Goal: Task Accomplishment & Management: Manage account settings

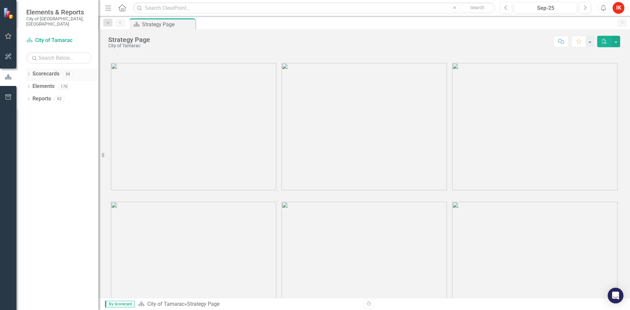
click at [28, 73] on icon at bounding box center [29, 74] width 2 height 3
click at [33, 84] on icon "Dropdown" at bounding box center [32, 86] width 5 height 4
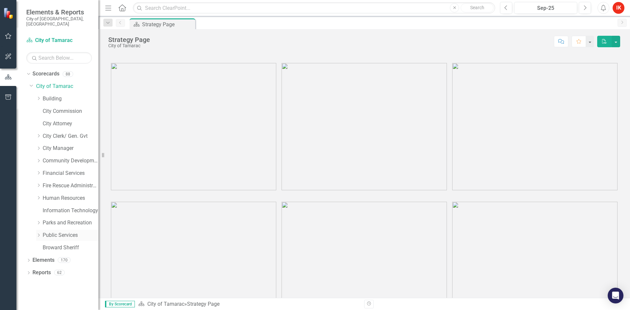
click at [38, 233] on icon "Dropdown" at bounding box center [38, 235] width 5 height 4
click at [51, 269] on link "Fleet" at bounding box center [73, 273] width 49 height 8
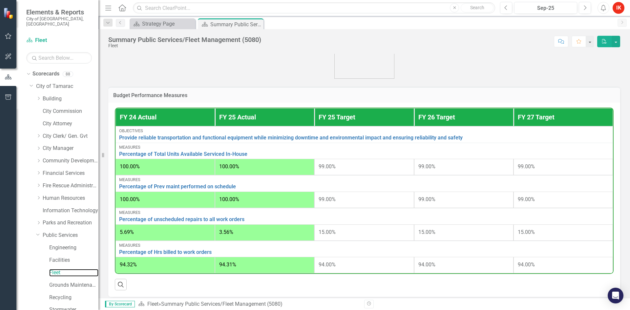
scroll to position [164, 0]
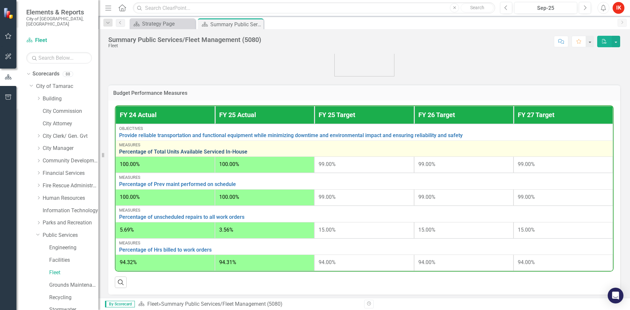
click at [173, 152] on link "Percentage of Total Units Available Serviced In-House" at bounding box center [364, 152] width 490 height 6
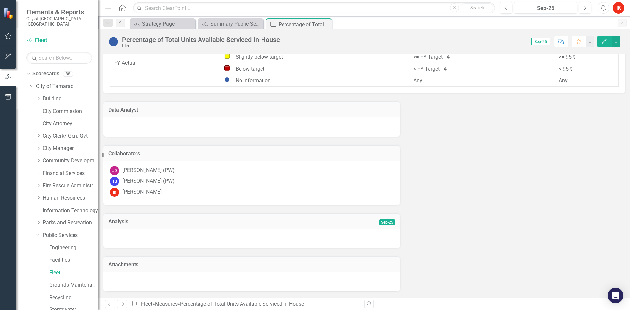
scroll to position [576, 0]
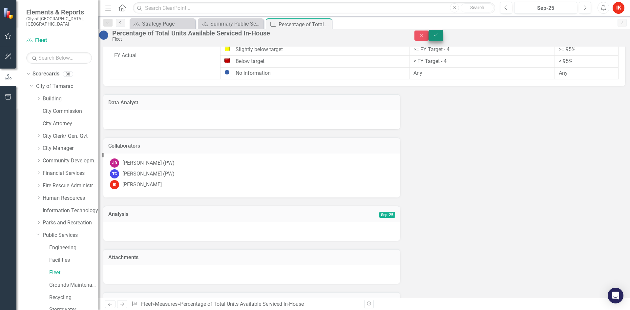
type textarea "100"
click at [443, 39] on button "Save" at bounding box center [436, 35] width 14 height 11
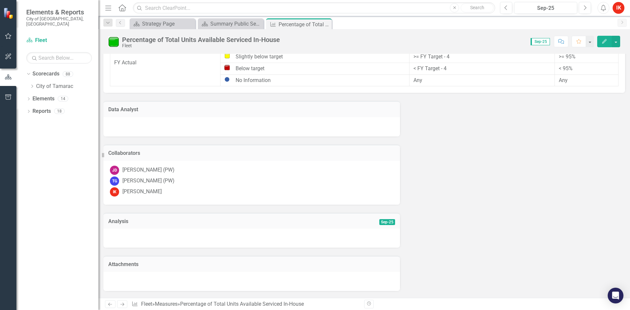
click at [123, 306] on icon "Next" at bounding box center [122, 304] width 6 height 4
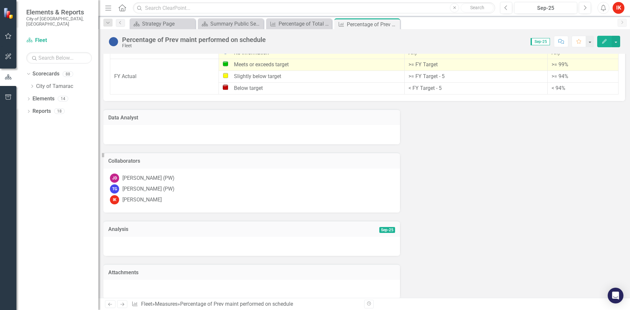
scroll to position [532, 0]
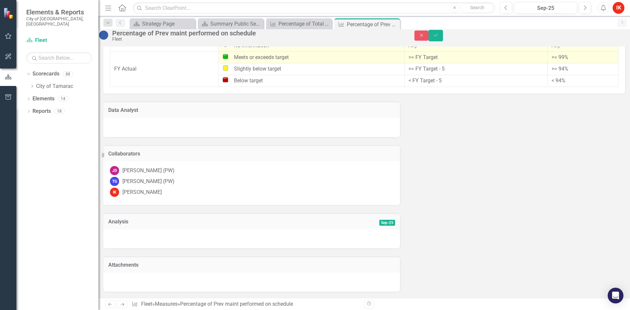
type textarea "99"
click at [439, 37] on icon "Save" at bounding box center [436, 35] width 6 height 5
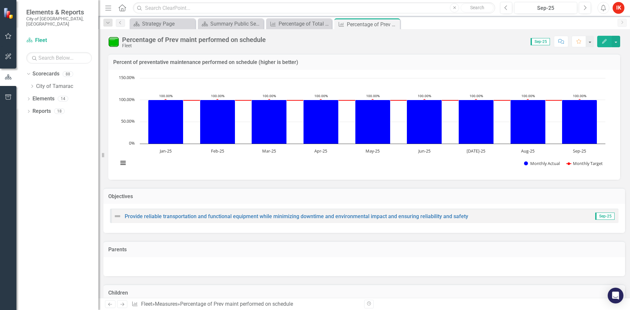
click at [123, 304] on icon "Next" at bounding box center [122, 304] width 6 height 4
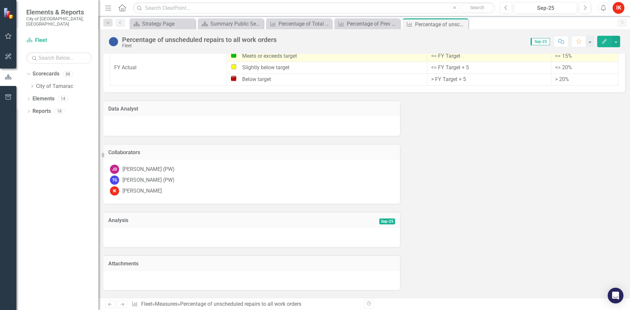
scroll to position [241, 0]
click at [124, 304] on icon at bounding box center [122, 304] width 4 height 3
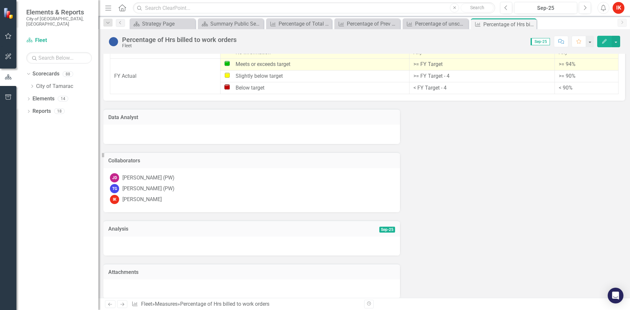
click at [121, 304] on icon "Next" at bounding box center [122, 304] width 6 height 4
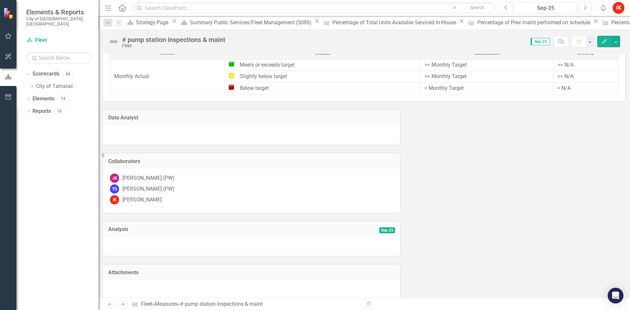
click at [121, 305] on icon at bounding box center [122, 304] width 4 height 3
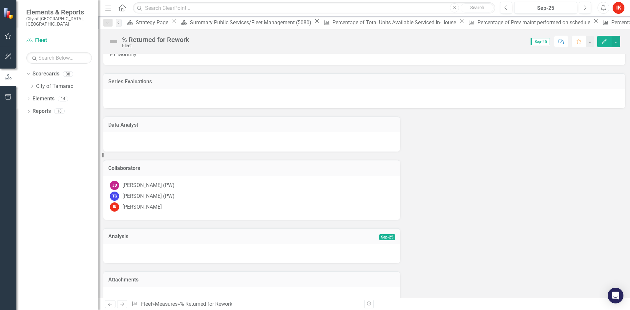
click at [121, 306] on icon "Next" at bounding box center [122, 304] width 6 height 4
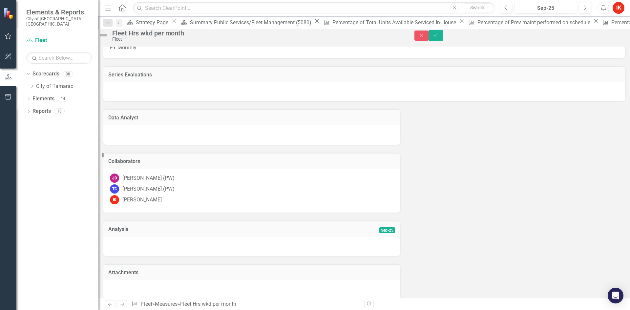
type textarea "140"
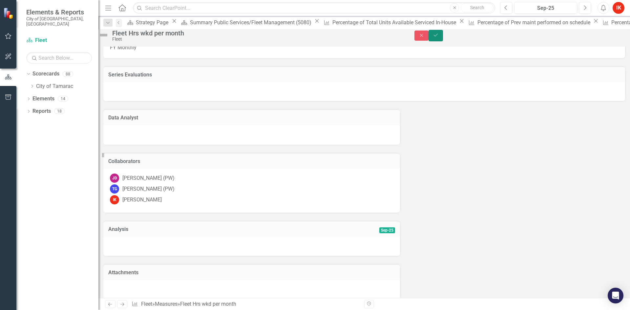
click at [439, 37] on icon "Save" at bounding box center [436, 35] width 6 height 5
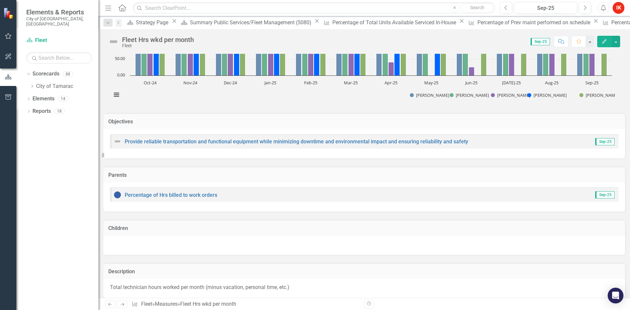
scroll to position [131, 0]
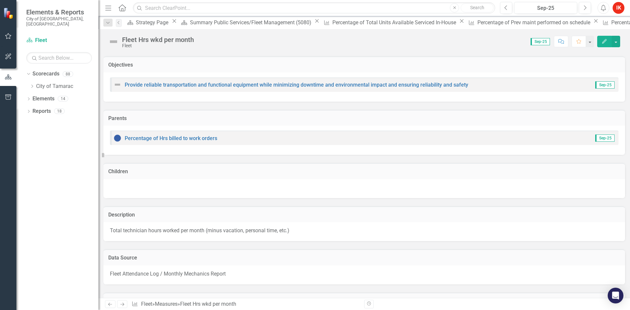
click at [123, 302] on icon "Next" at bounding box center [122, 304] width 6 height 4
